Goal: Navigation & Orientation: Find specific page/section

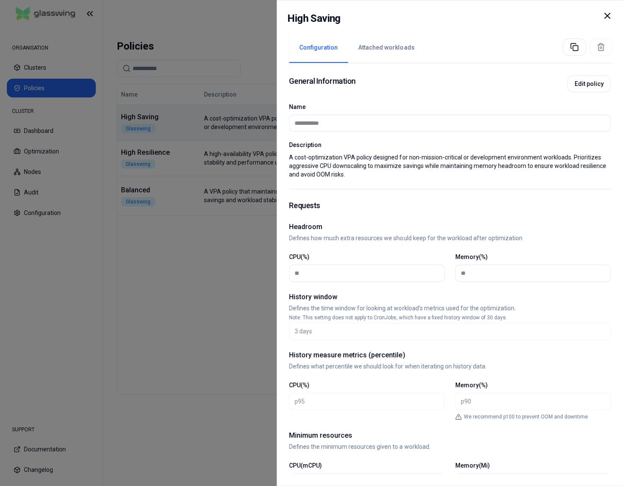
click at [601, 18] on div "High Saving" at bounding box center [450, 21] width 325 height 21
click at [611, 13] on icon at bounding box center [607, 16] width 10 height 10
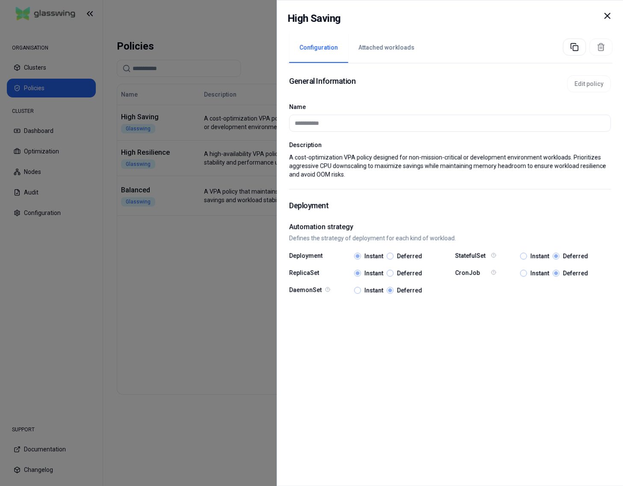
click at [169, 167] on div at bounding box center [311, 243] width 623 height 486
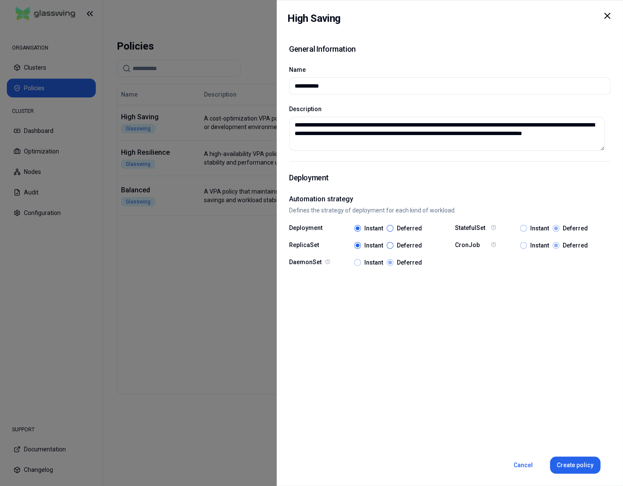
click at [172, 166] on div at bounding box center [311, 243] width 623 height 486
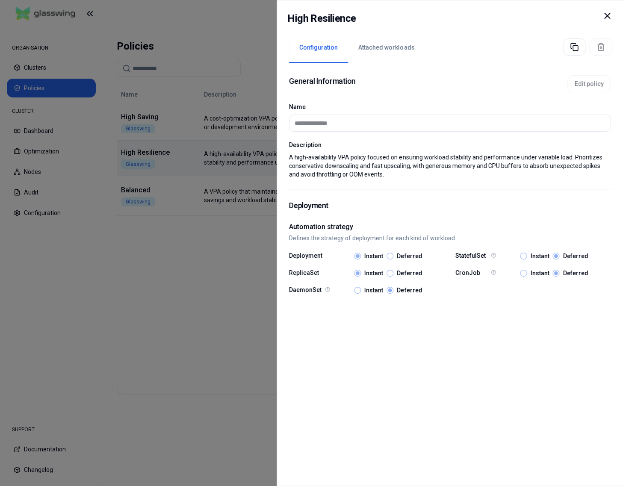
click at [178, 202] on div at bounding box center [311, 243] width 623 height 486
click at [177, 199] on div at bounding box center [311, 243] width 623 height 486
